Goal: Find contact information: Find contact information

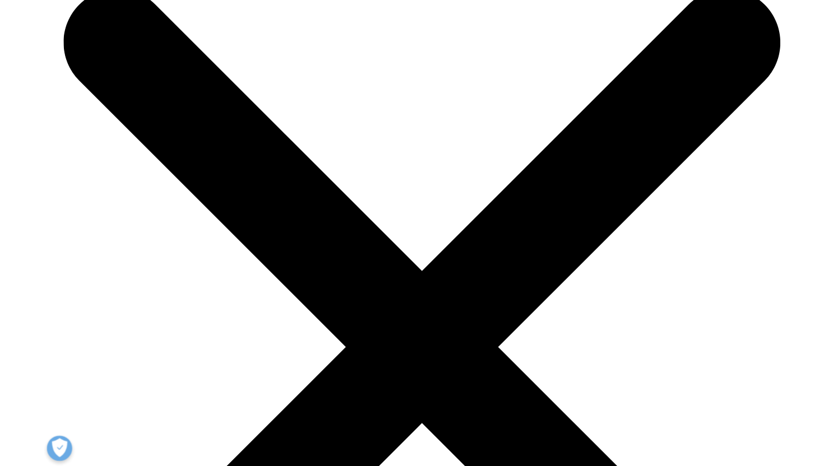
scroll to position [3521, 0]
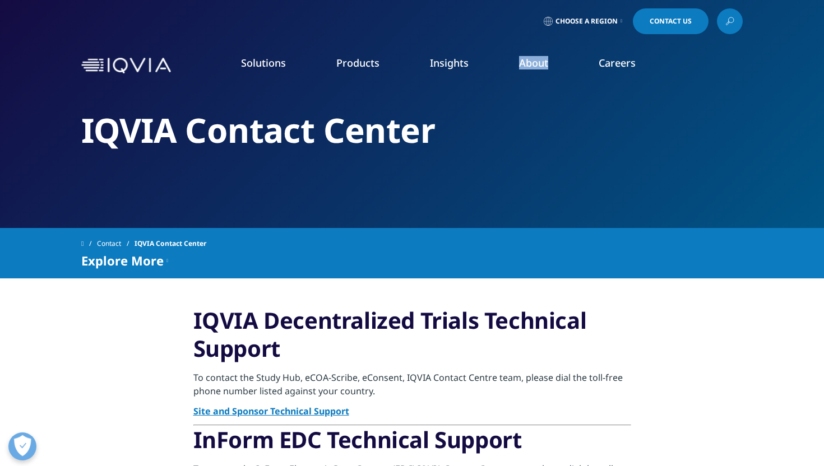
drag, startPoint x: 421, startPoint y: 114, endPoint x: 400, endPoint y: 135, distance: 29.7
click at [401, 92] on ol "Solutions quick find a capability Clear Search Loading SOLUTIONS Research & Dev…" at bounding box center [426, 74] width 421 height 36
click at [227, 152] on link "Our Story" at bounding box center [319, 151] width 202 height 12
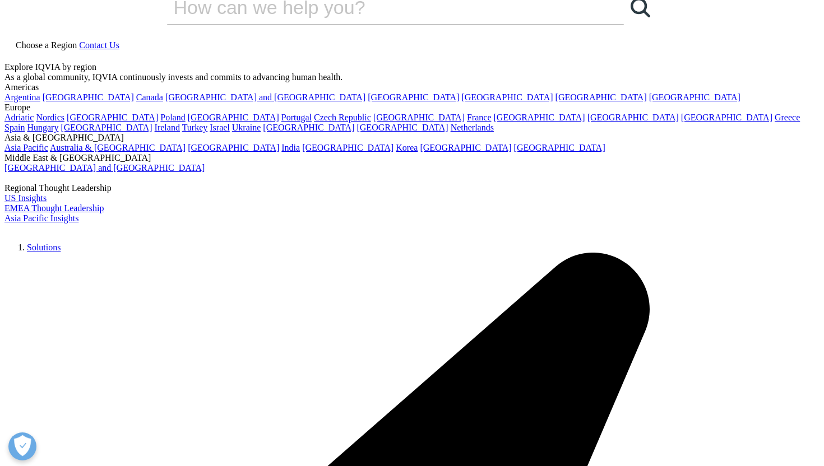
scroll to position [21, 0]
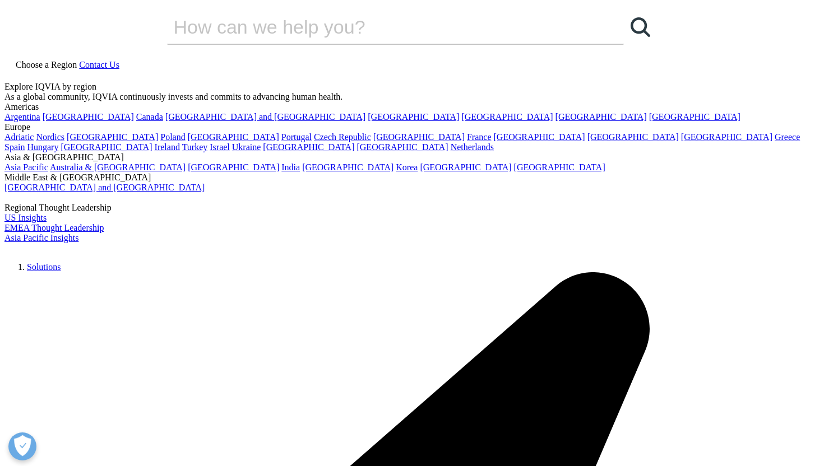
scroll to position [0, 0]
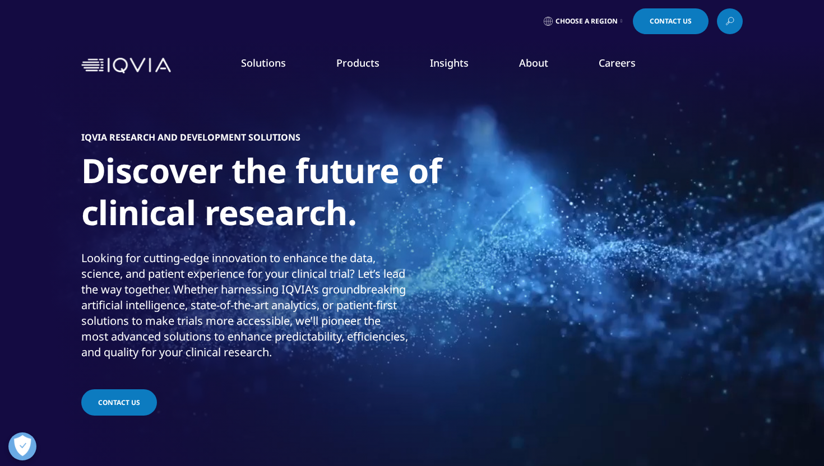
click at [672, 22] on span "Contact Us" at bounding box center [670, 21] width 42 height 7
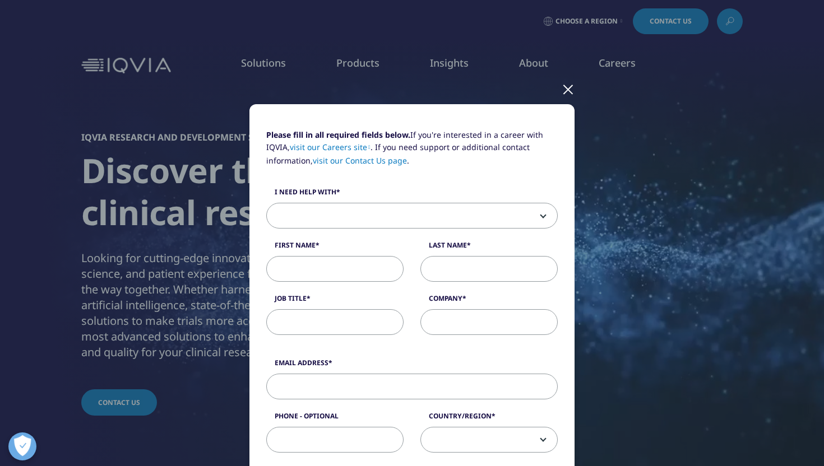
scroll to position [1, 0]
